Goal: Task Accomplishment & Management: Use online tool/utility

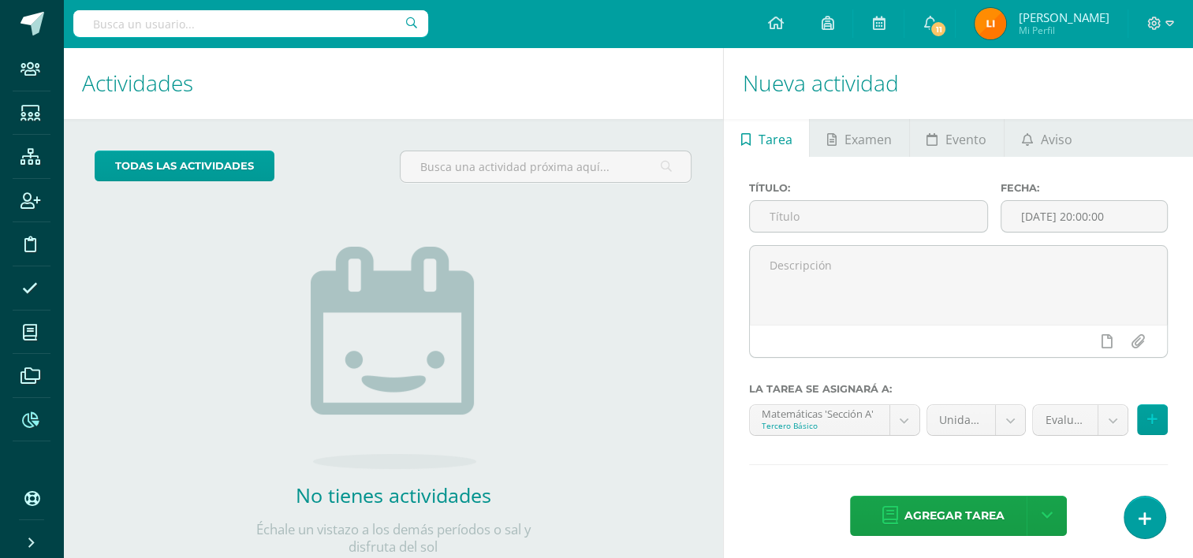
click at [34, 415] on icon at bounding box center [30, 420] width 17 height 16
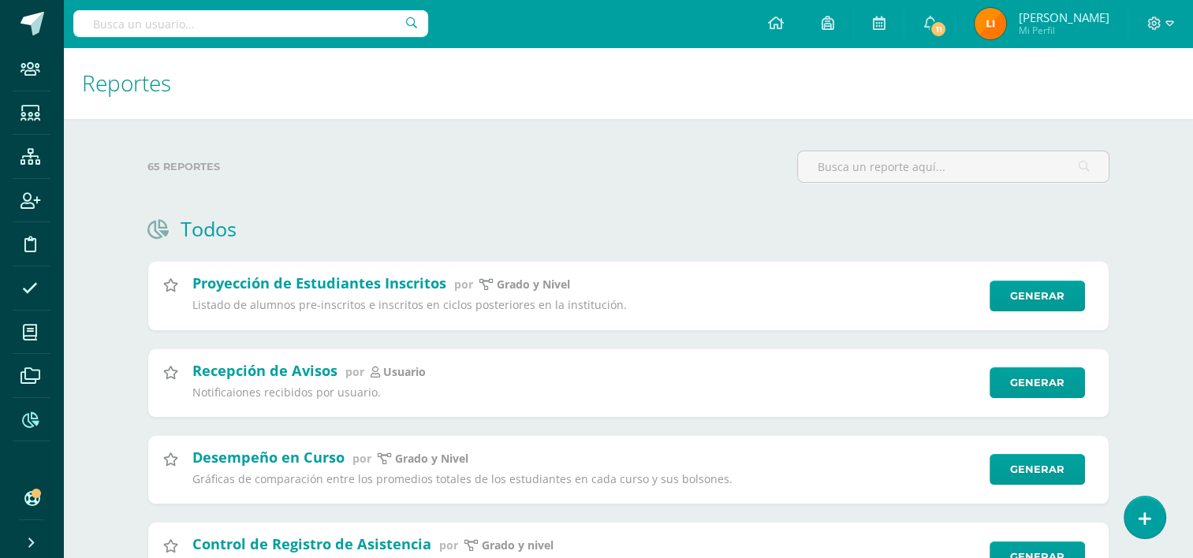
click at [392, 192] on div "65 reportes" at bounding box center [466, 173] width 650 height 45
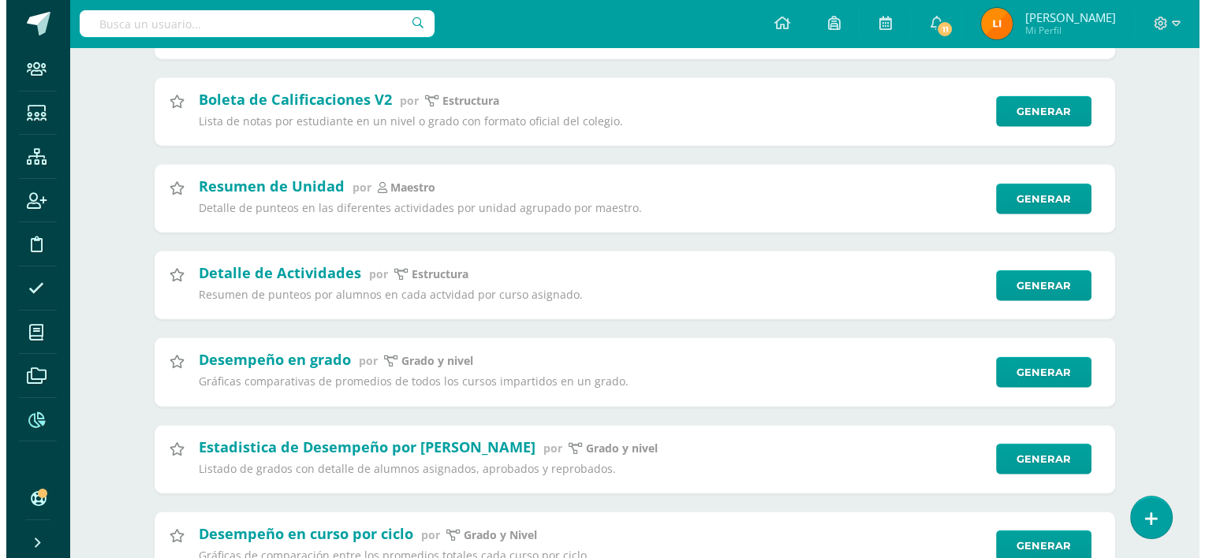
scroll to position [3742, 0]
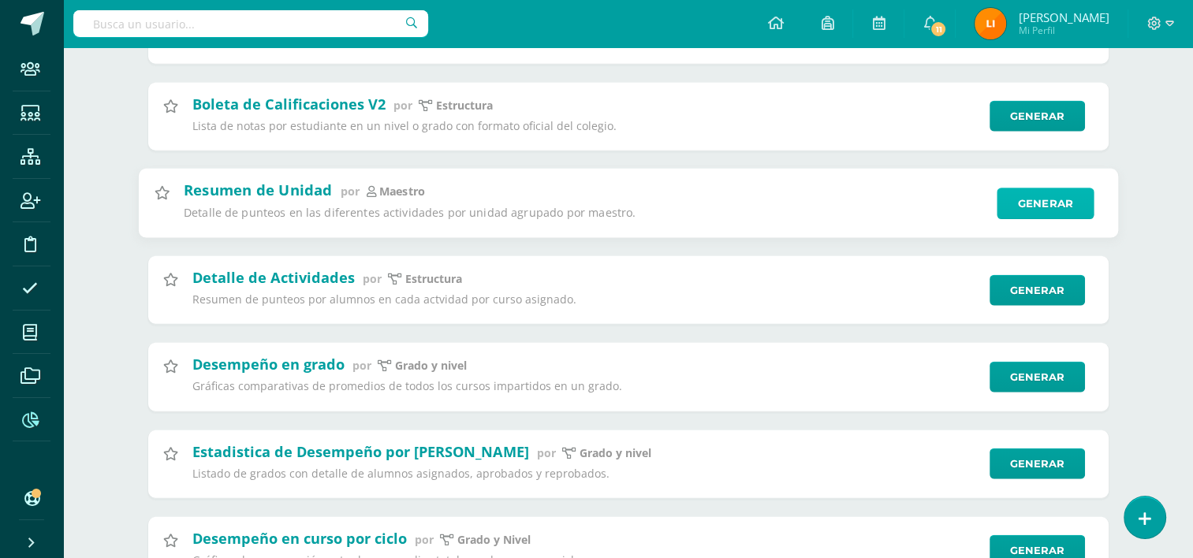
click at [1044, 219] on link "Generar" at bounding box center [1045, 204] width 97 height 32
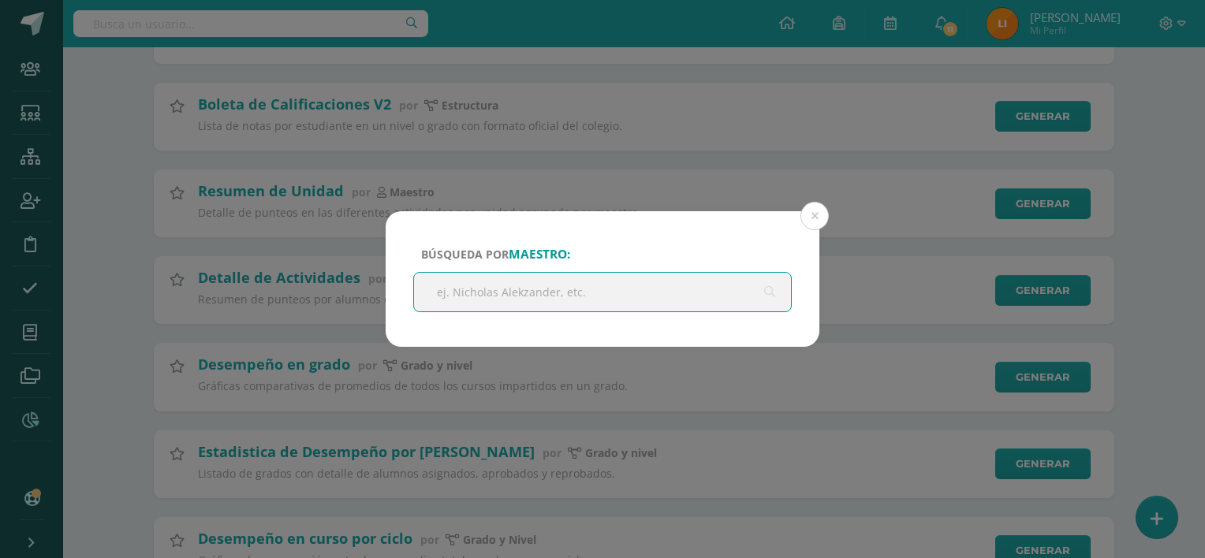
click at [563, 290] on input "text" at bounding box center [602, 292] width 377 height 39
type input "[PERSON_NAME]"
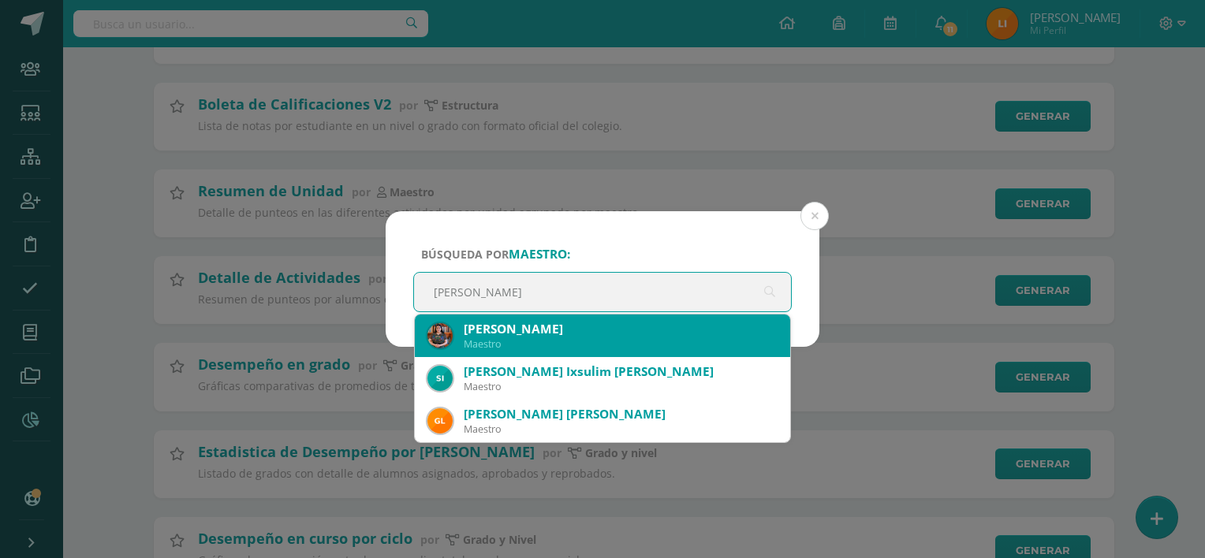
click at [539, 333] on div "[PERSON_NAME]" at bounding box center [621, 329] width 314 height 17
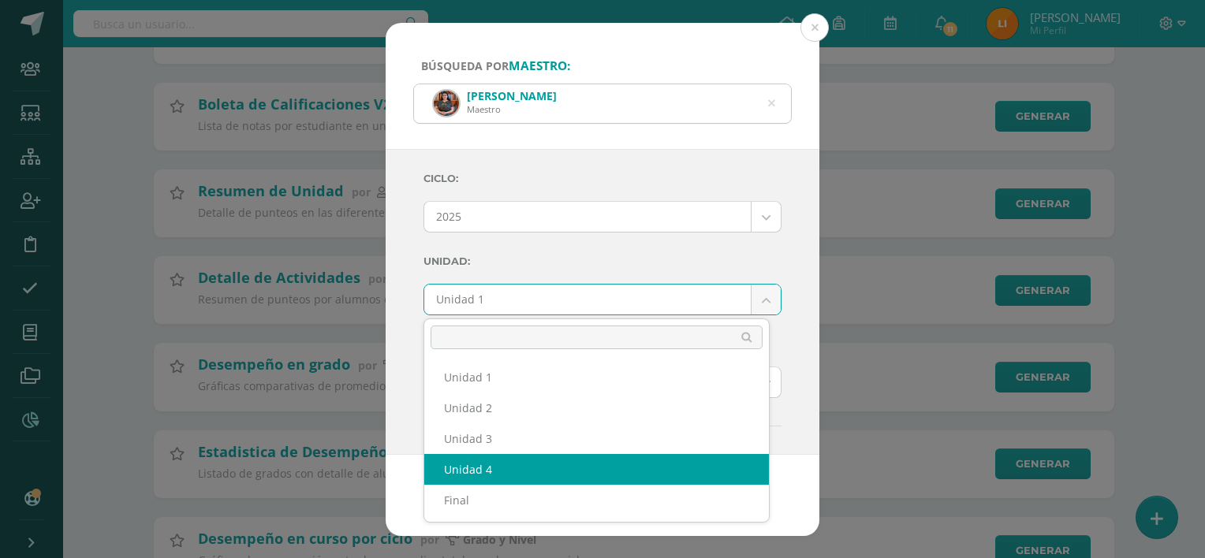
select select "Unidad 4"
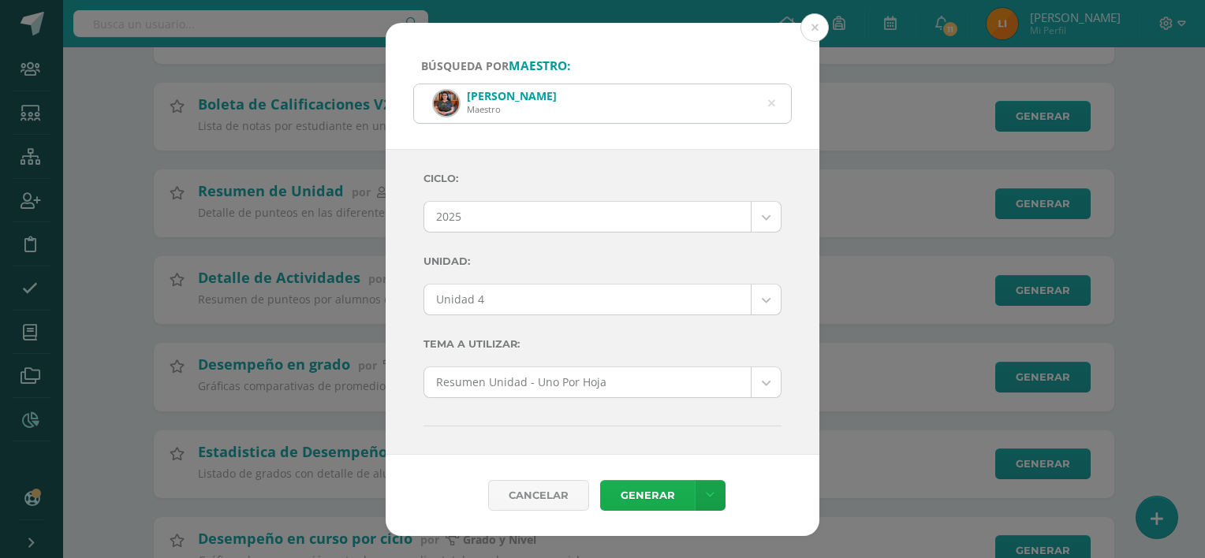
click at [655, 489] on link "Generar" at bounding box center [647, 495] width 95 height 31
